Goal: Task Accomplishment & Management: Manage account settings

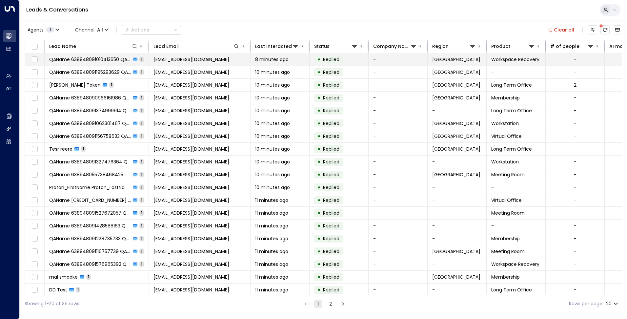
click at [207, 56] on span "[EMAIL_ADDRESS][DOMAIN_NAME]" at bounding box center [191, 59] width 76 height 7
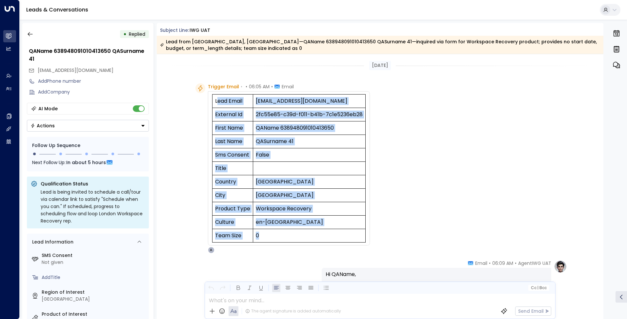
drag, startPoint x: 218, startPoint y: 97, endPoint x: 304, endPoint y: 232, distance: 159.8
click at [304, 232] on tbody "Lead Email [EMAIL_ADDRESS][DOMAIN_NAME] External Id 2fc55e85-c39d-f011-b41b-7c1…" at bounding box center [288, 168] width 153 height 148
click at [291, 223] on td "en-[GEOGRAPHIC_DATA]" at bounding box center [309, 221] width 112 height 13
click at [269, 237] on td "0" at bounding box center [309, 235] width 112 height 13
drag, startPoint x: 266, startPoint y: 236, endPoint x: 215, endPoint y: 98, distance: 147.1
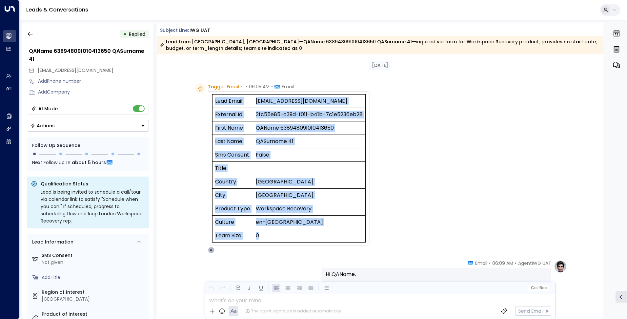
click at [215, 98] on tbody "Lead Email [EMAIL_ADDRESS][DOMAIN_NAME] External Id 2fc55e85-c39d-f011-b41b-7c1…" at bounding box center [288, 168] width 153 height 148
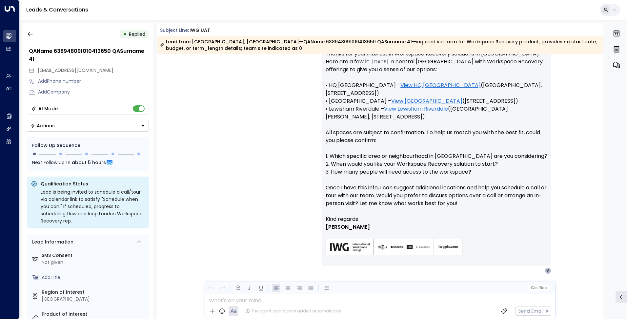
scroll to position [257, 0]
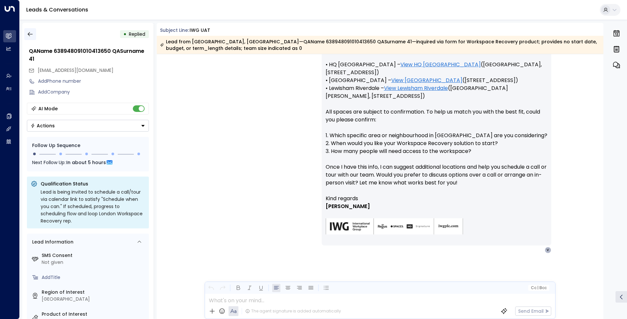
click at [32, 33] on icon "button" at bounding box center [30, 34] width 7 height 7
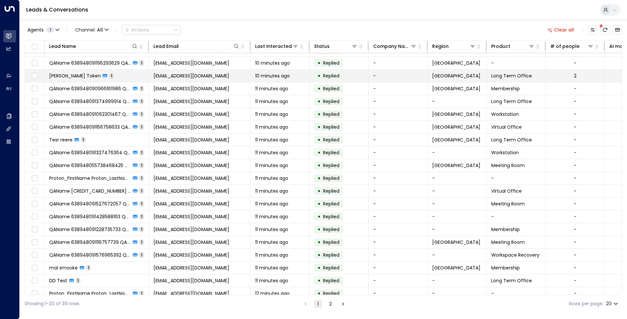
scroll to position [16, 0]
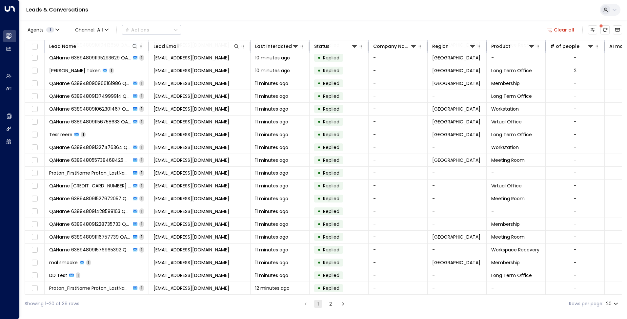
click at [328, 304] on button "2" at bounding box center [331, 304] width 8 height 8
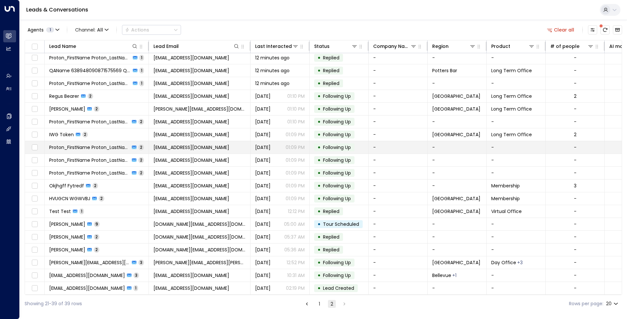
scroll to position [4, 0]
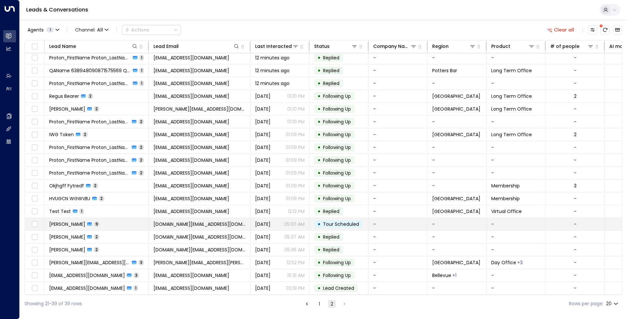
click at [119, 221] on td "[PERSON_NAME] 9" at bounding box center [97, 224] width 104 height 12
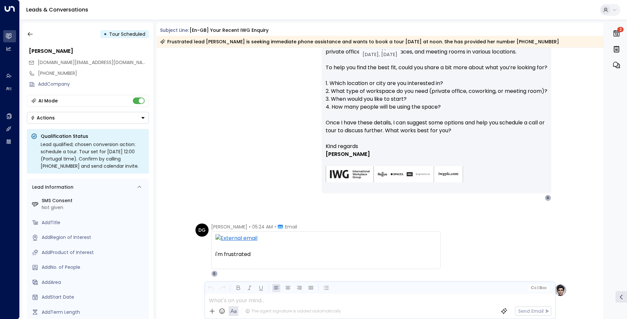
scroll to position [230, 0]
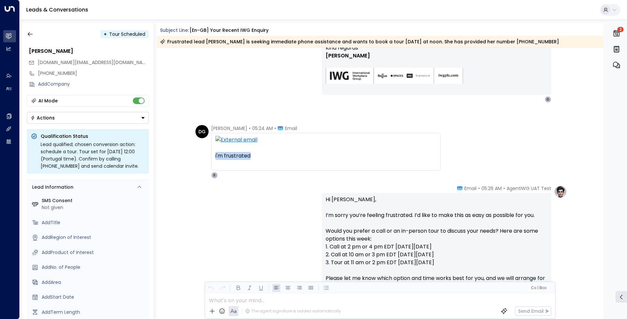
drag, startPoint x: 235, startPoint y: 156, endPoint x: 210, endPoint y: 156, distance: 24.9
click at [211, 156] on div "i'm frustrated [DATE][DATE] 10:21 AM svc_SalesConciergUAT <[EMAIL_ADDRESS][DOMA…" at bounding box center [326, 152] width 230 height 38
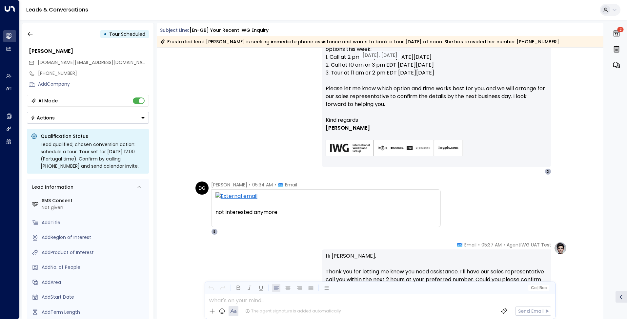
scroll to position [426, 0]
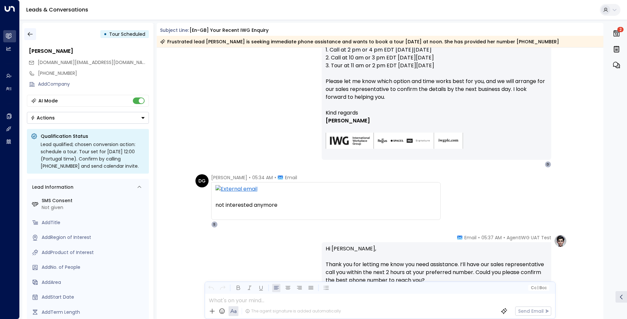
click at [29, 36] on icon "button" at bounding box center [30, 34] width 7 height 7
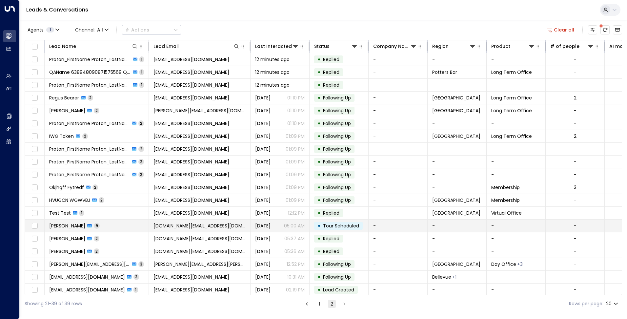
scroll to position [4, 0]
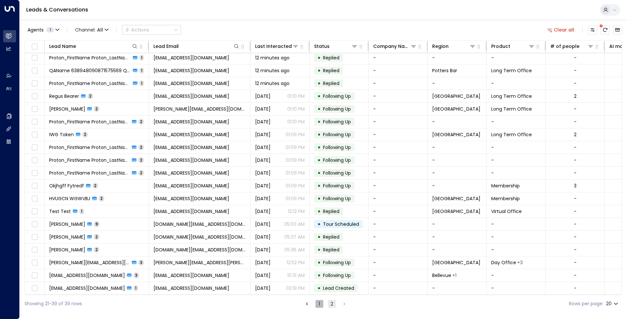
click at [319, 305] on button "1" at bounding box center [319, 304] width 8 height 8
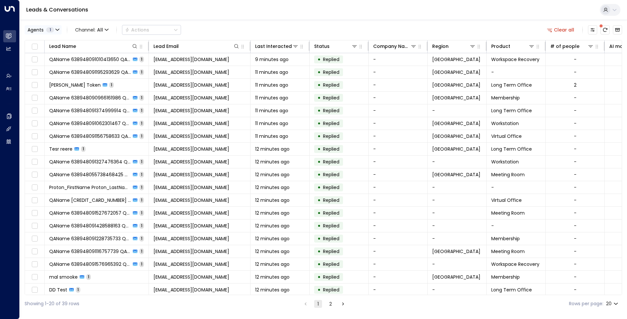
click at [52, 28] on span "1" at bounding box center [50, 29] width 8 height 5
click at [63, 52] on div "Deprecated AgentIWG UAT" at bounding box center [67, 53] width 62 height 7
click at [46, 41] on div "AgentIWG UAT" at bounding box center [52, 42] width 33 height 7
click at [111, 67] on button "Apply" at bounding box center [111, 69] width 19 height 9
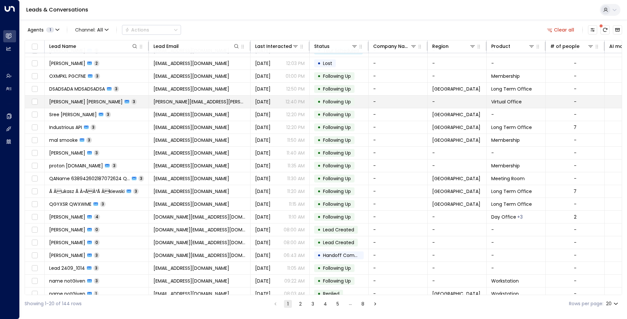
scroll to position [16, 0]
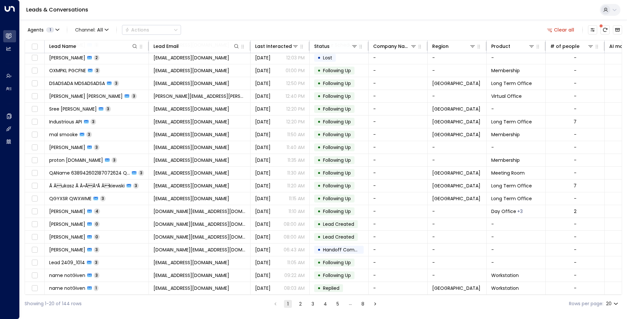
click at [300, 304] on button "2" at bounding box center [300, 304] width 8 height 8
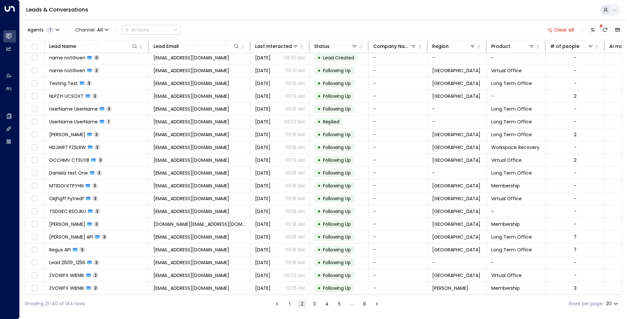
click at [316, 301] on button "3" at bounding box center [315, 304] width 8 height 8
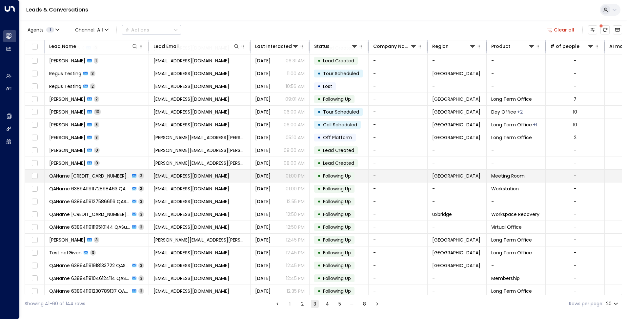
scroll to position [16, 0]
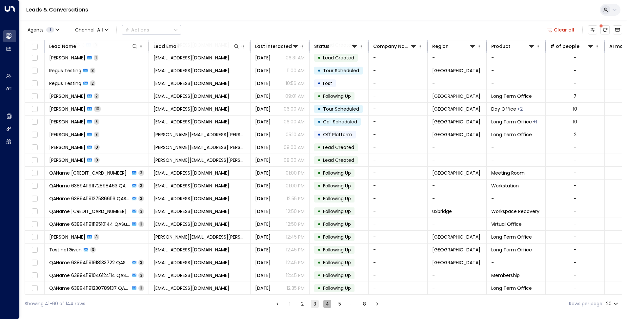
click at [323, 302] on button "4" at bounding box center [327, 304] width 8 height 8
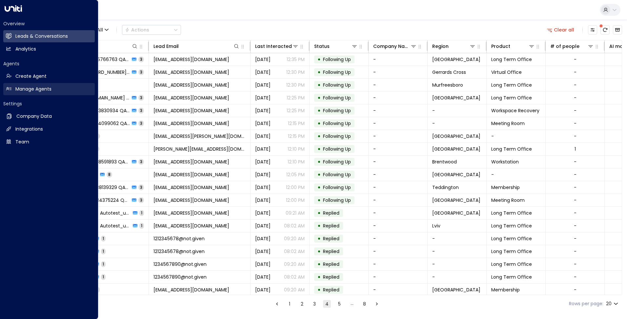
click at [30, 87] on h2 "Manage Agents" at bounding box center [33, 89] width 36 height 7
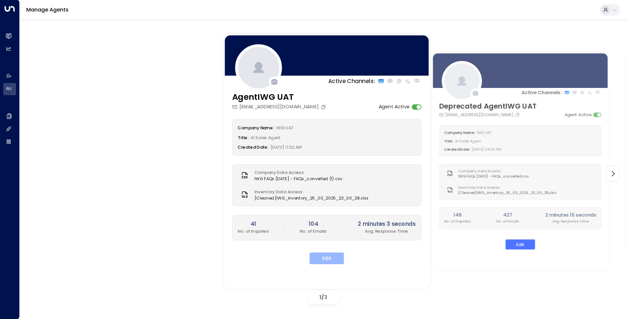
click at [332, 260] on button "Edit" at bounding box center [327, 258] width 34 height 12
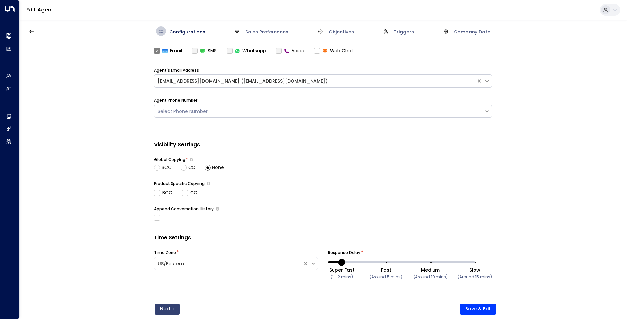
click at [175, 309] on button "Next" at bounding box center [167, 308] width 25 height 11
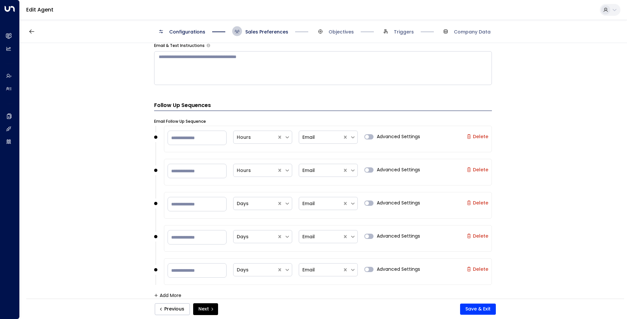
scroll to position [454, 0]
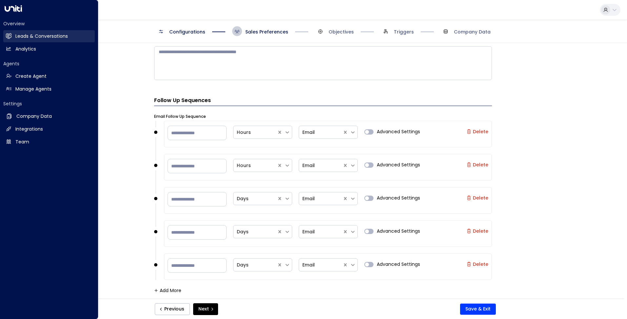
click at [21, 33] on h2 "Leads & Conversations" at bounding box center [41, 36] width 52 height 7
